Goal: Find specific page/section: Find specific page/section

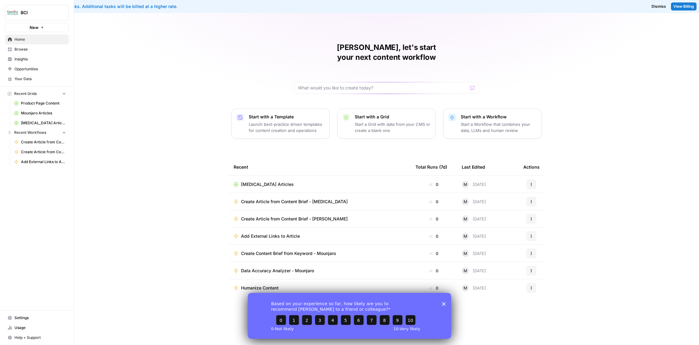
click at [39, 109] on link "Mounjaro Articles" at bounding box center [39, 113] width 57 height 10
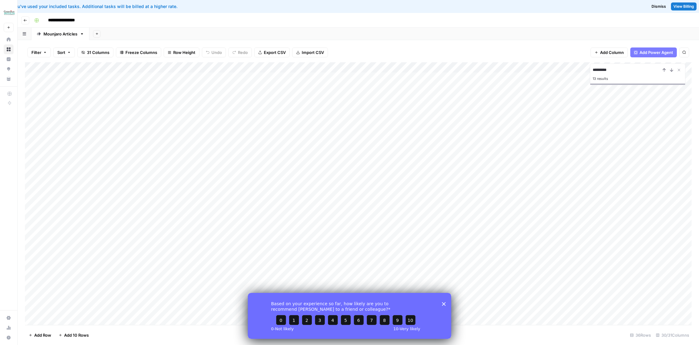
type input "*********"
click at [445, 303] on icon "Close survey" at bounding box center [444, 304] width 4 height 4
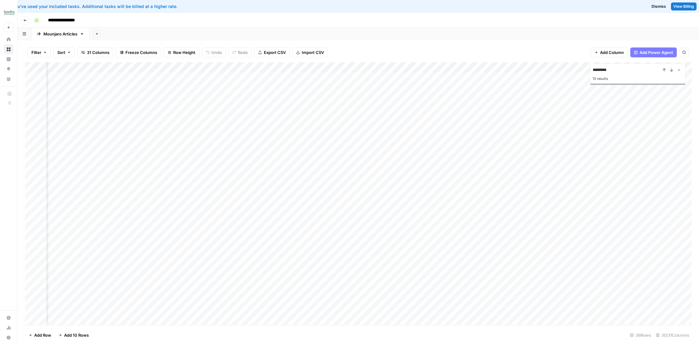
scroll to position [0, 109]
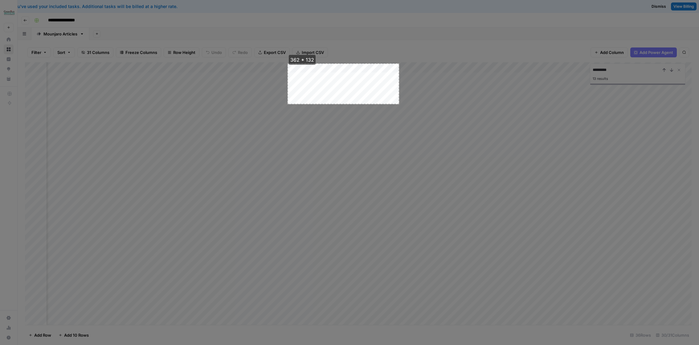
drag, startPoint x: 287, startPoint y: 63, endPoint x: 400, endPoint y: 105, distance: 119.8
click at [400, 105] on div "362 * 132 copy cancel save" at bounding box center [349, 172] width 699 height 345
drag, startPoint x: 408, startPoint y: 79, endPoint x: 410, endPoint y: 91, distance: 12.4
click at [410, 91] on div "copy cancel save" at bounding box center [411, 88] width 20 height 31
click at [410, 91] on button "cancel" at bounding box center [411, 88] width 16 height 8
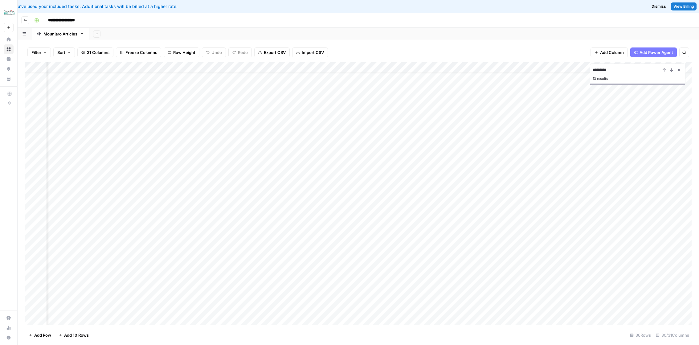
scroll to position [9, 597]
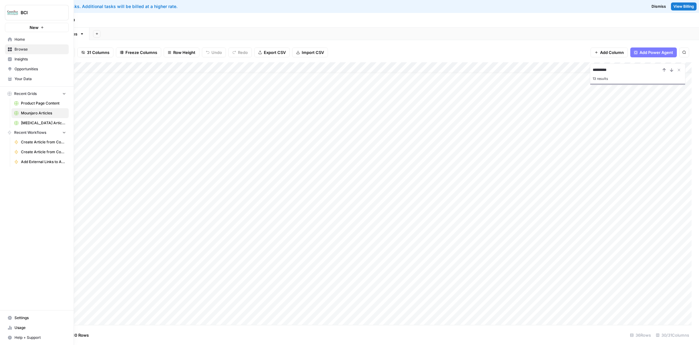
click at [39, 120] on span "[MEDICAL_DATA] Articles" at bounding box center [43, 123] width 45 height 6
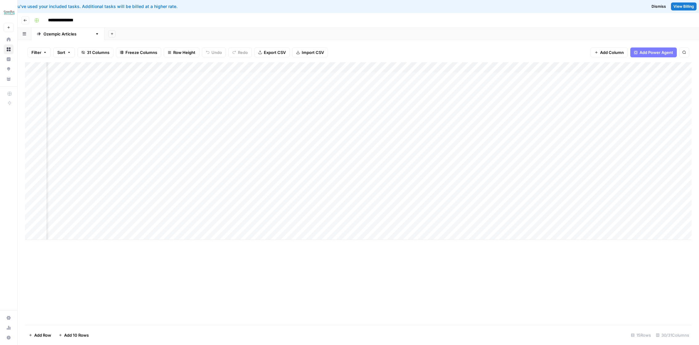
scroll to position [0, 810]
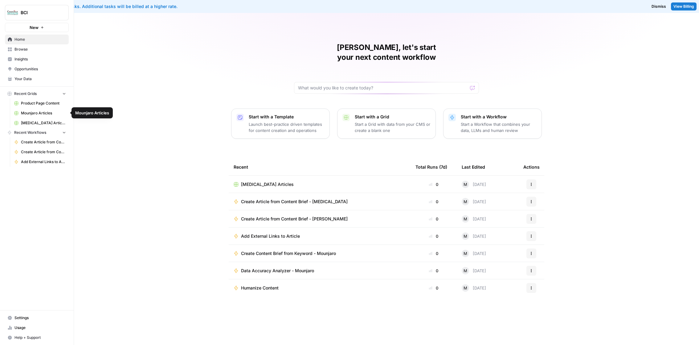
click at [37, 121] on span "[MEDICAL_DATA] Articles" at bounding box center [43, 123] width 45 height 6
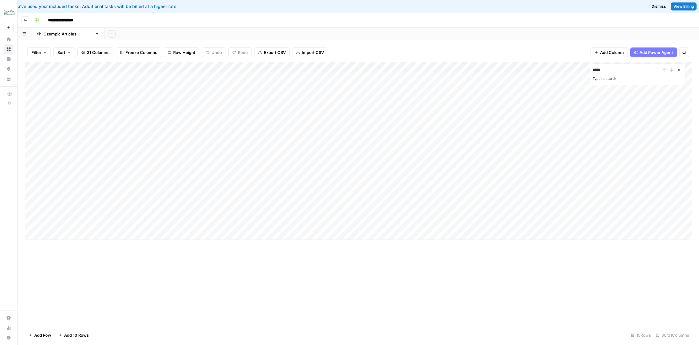
type input "*****"
click at [291, 183] on div "Add Column" at bounding box center [358, 150] width 666 height 177
